Goal: Task Accomplishment & Management: Manage account settings

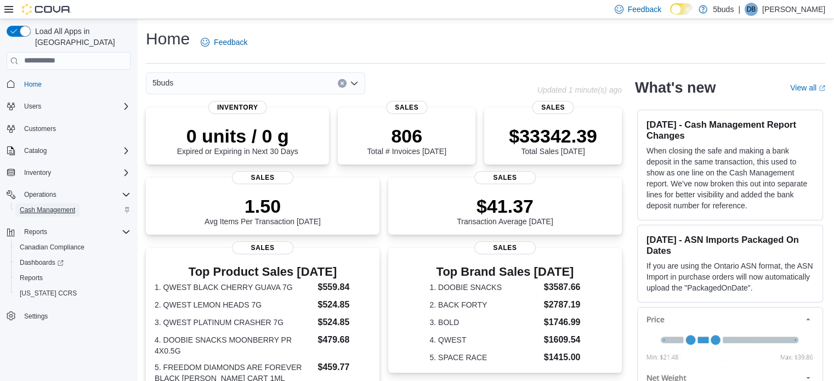
click at [49, 206] on span "Cash Management" at bounding box center [47, 210] width 55 height 9
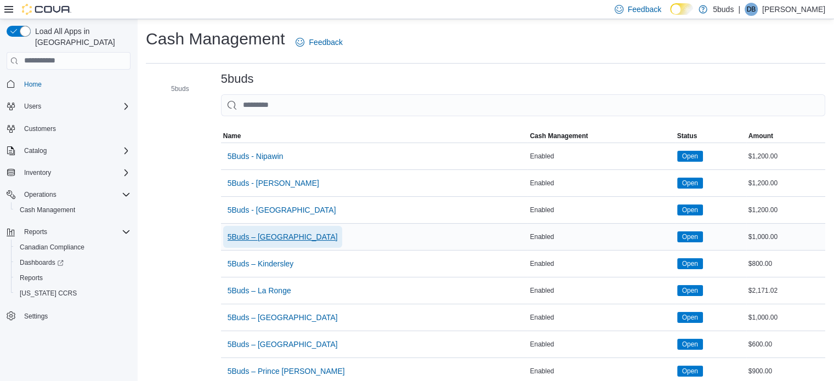
click at [278, 232] on span "5Buds – [GEOGRAPHIC_DATA]" at bounding box center [283, 236] width 110 height 11
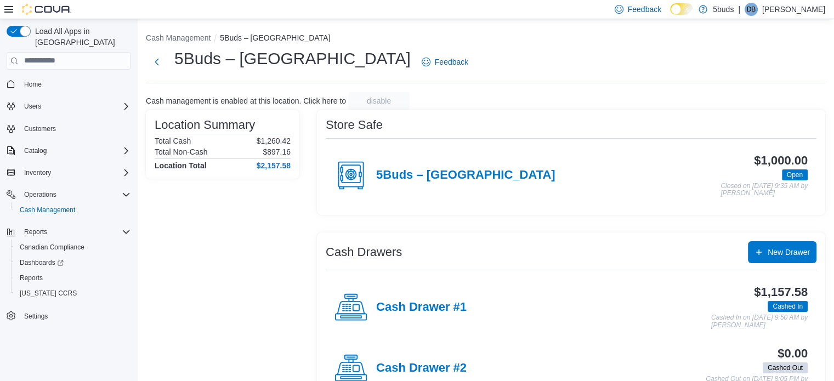
scroll to position [35, 0]
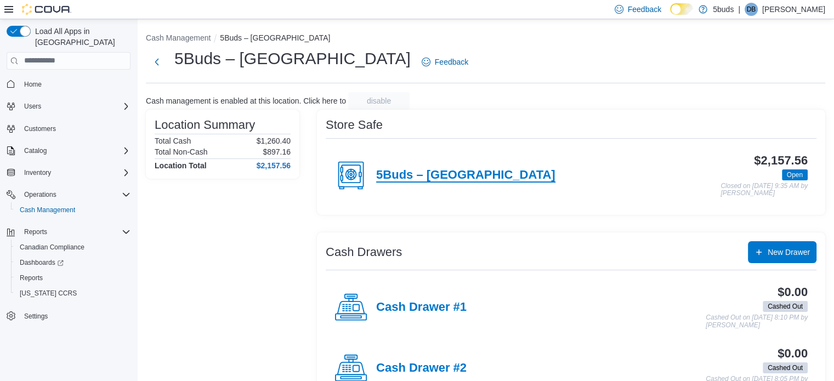
click at [405, 180] on h4 "5Buds – [GEOGRAPHIC_DATA]" at bounding box center [465, 175] width 179 height 14
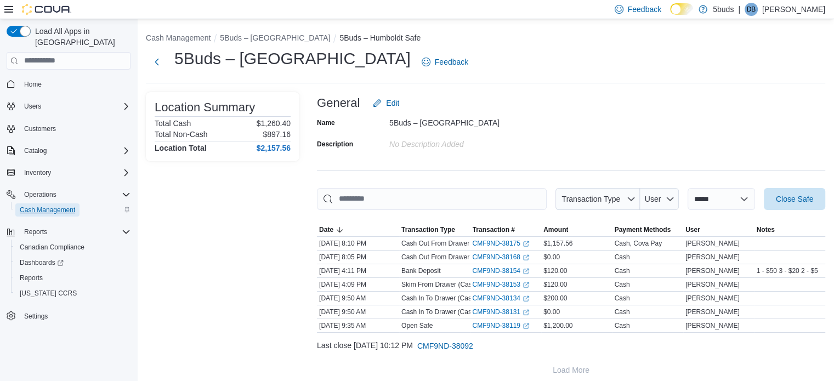
click at [48, 206] on span "Cash Management" at bounding box center [47, 210] width 55 height 9
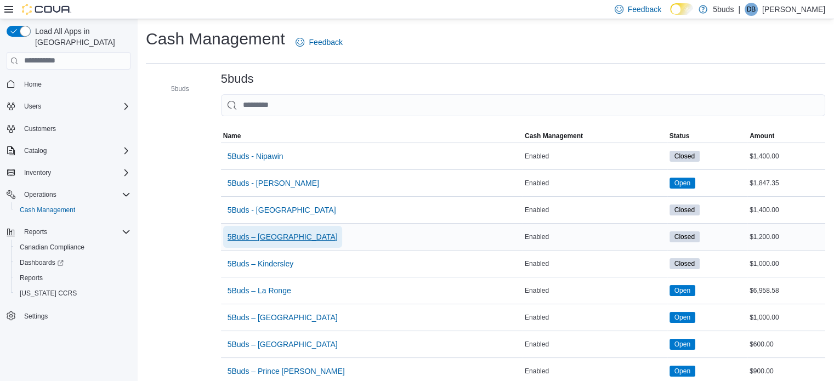
click at [257, 236] on span "5Buds – [GEOGRAPHIC_DATA]" at bounding box center [283, 236] width 110 height 11
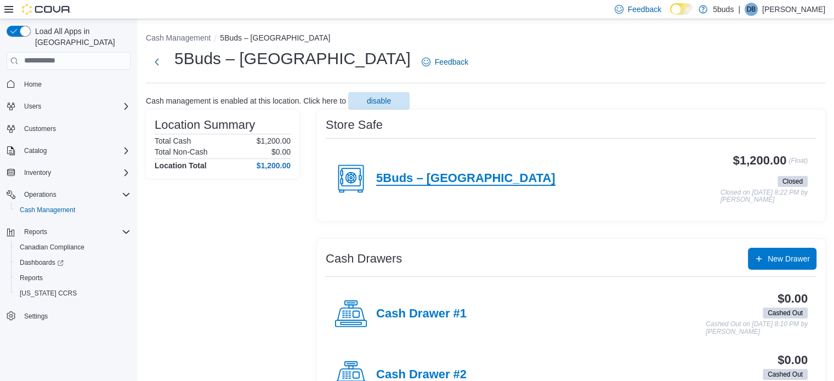
click at [441, 180] on h4 "5Buds – [GEOGRAPHIC_DATA]" at bounding box center [465, 179] width 179 height 14
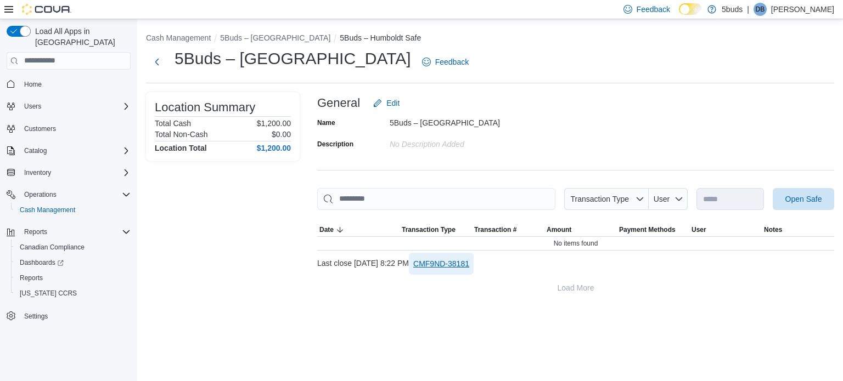
click at [469, 261] on span "CMF9ND-38181" at bounding box center [441, 263] width 56 height 11
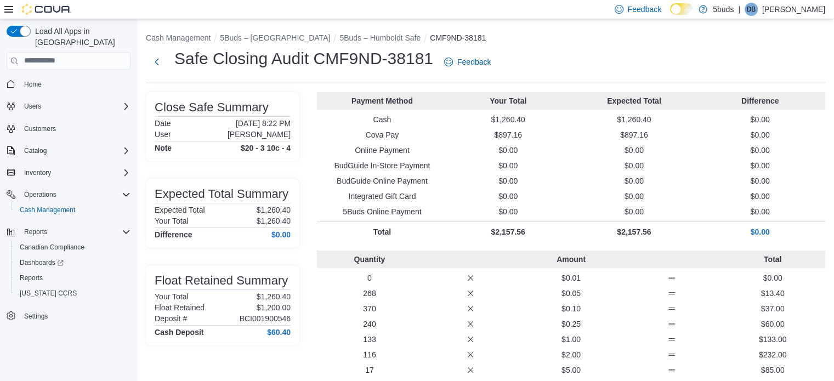
click at [788, 9] on p "[PERSON_NAME]" at bounding box center [793, 9] width 63 height 13
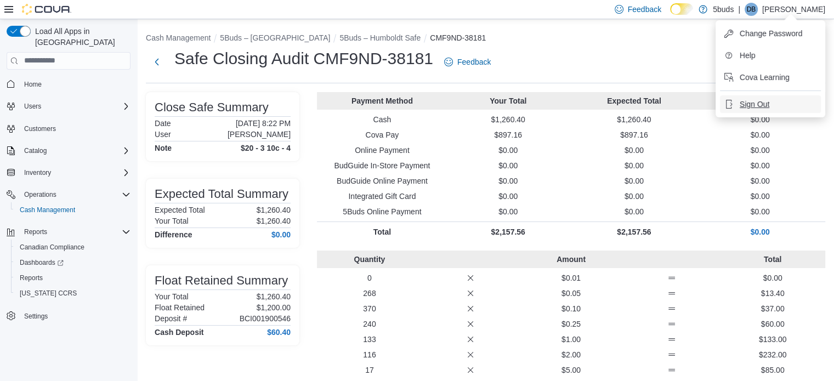
click at [759, 103] on span "Sign Out" at bounding box center [755, 104] width 30 height 11
